Goal: Task Accomplishment & Management: Use online tool/utility

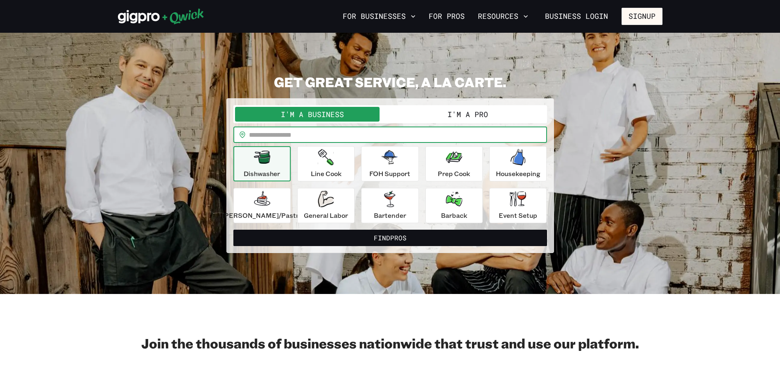
click at [306, 137] on input "text" at bounding box center [398, 134] width 298 height 16
type input "*****"
click at [233, 230] on button "Find Pros" at bounding box center [389, 238] width 313 height 16
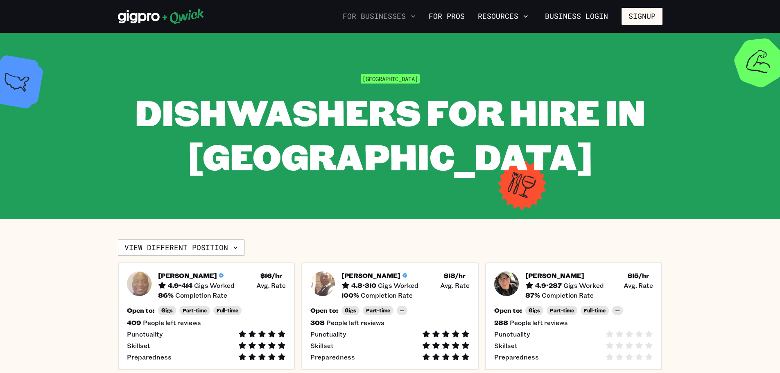
click at [414, 17] on icon "button" at bounding box center [413, 16] width 8 height 8
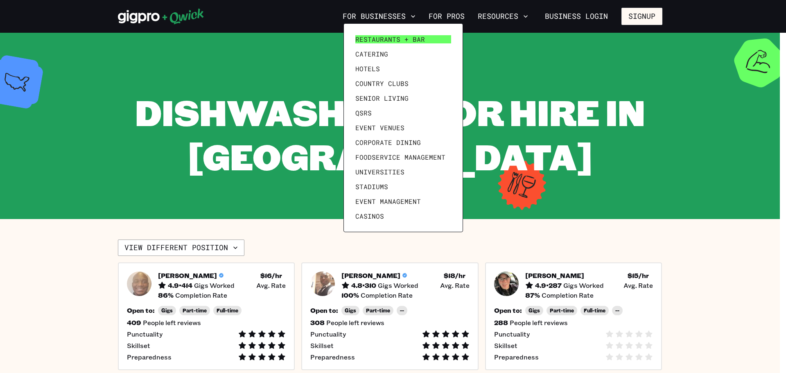
click at [381, 38] on span "Restaurants + Bar" at bounding box center [390, 39] width 70 height 8
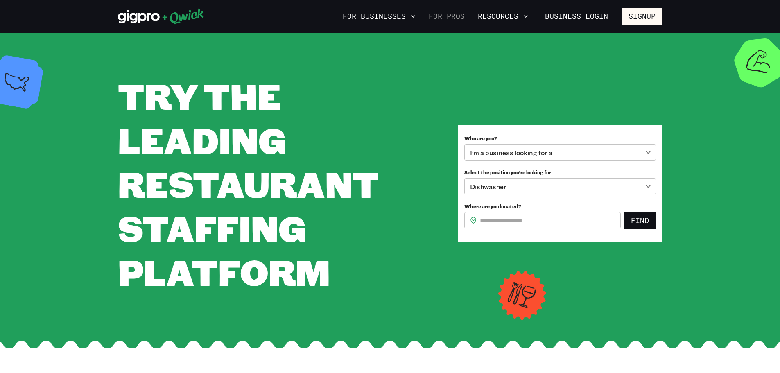
click at [444, 16] on link "For Pros" at bounding box center [446, 16] width 43 height 14
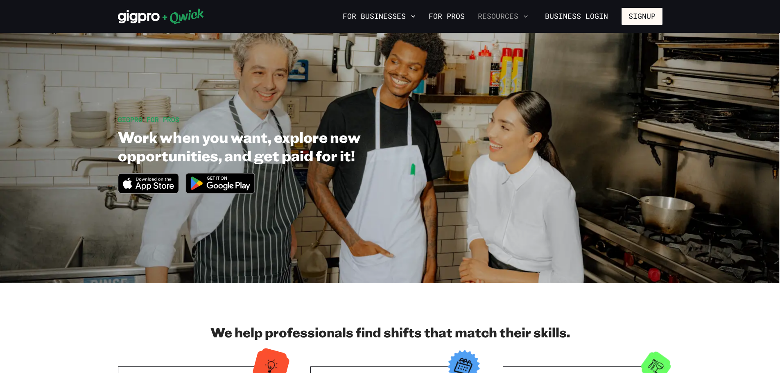
click at [516, 18] on button "Resources" at bounding box center [502, 16] width 57 height 14
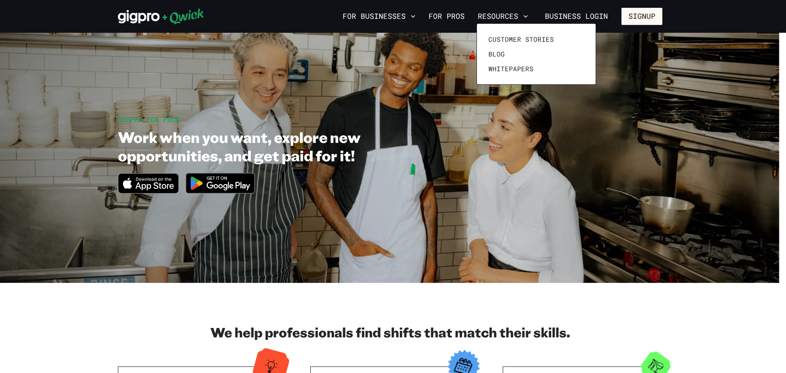
click at [661, 150] on div at bounding box center [393, 186] width 786 height 373
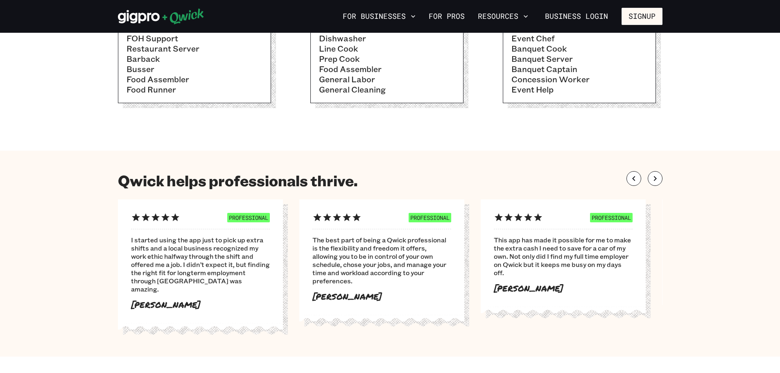
scroll to position [82, 0]
